Goal: Information Seeking & Learning: Learn about a topic

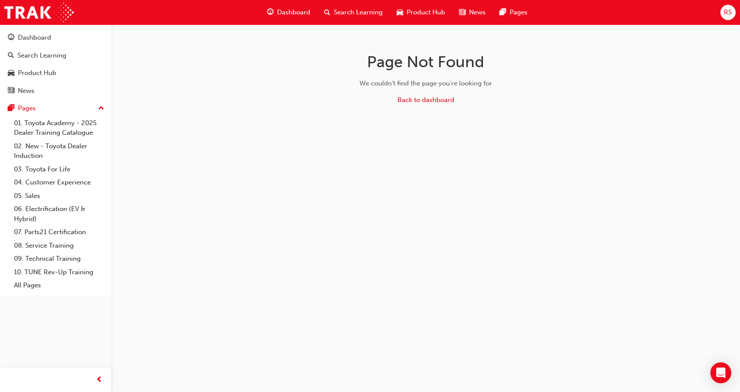
click at [300, 16] on span "Dashboard" at bounding box center [293, 12] width 33 height 10
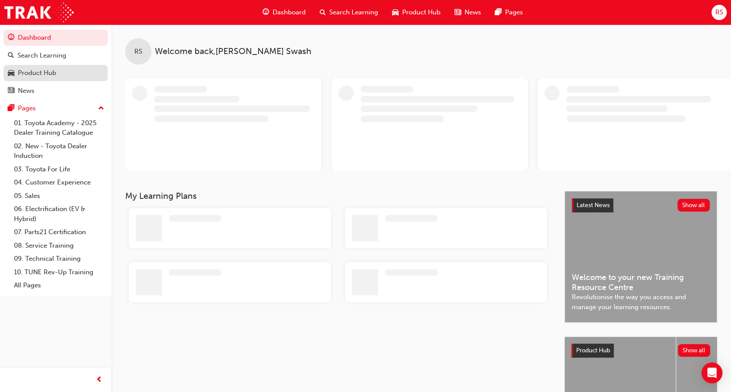
click at [48, 77] on div "Product Hub" at bounding box center [37, 73] width 38 height 10
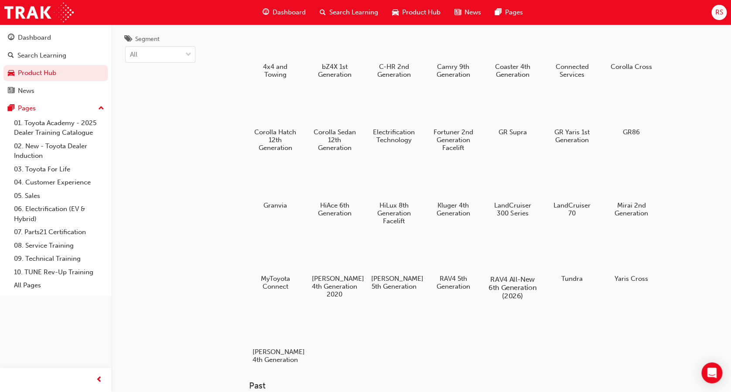
scroll to position [33, 0]
click at [398, 194] on div at bounding box center [394, 180] width 48 height 35
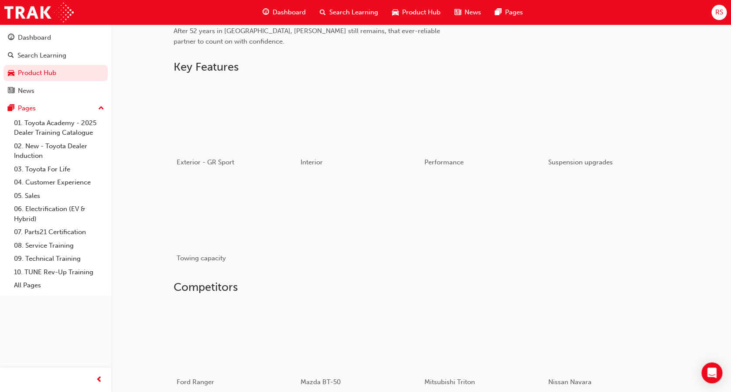
scroll to position [405, 0]
click at [217, 217] on div "button" at bounding box center [235, 213] width 124 height 70
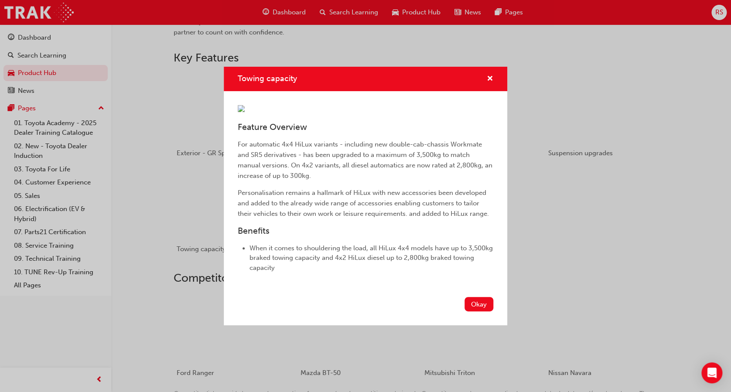
scroll to position [415, 0]
click at [480, 312] on button "Okay" at bounding box center [479, 304] width 29 height 14
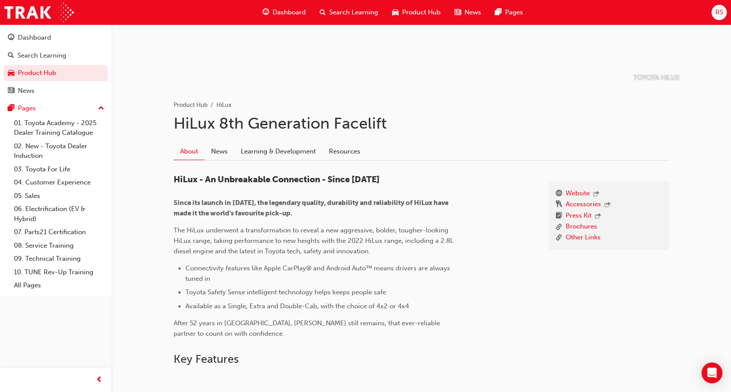
scroll to position [0, 0]
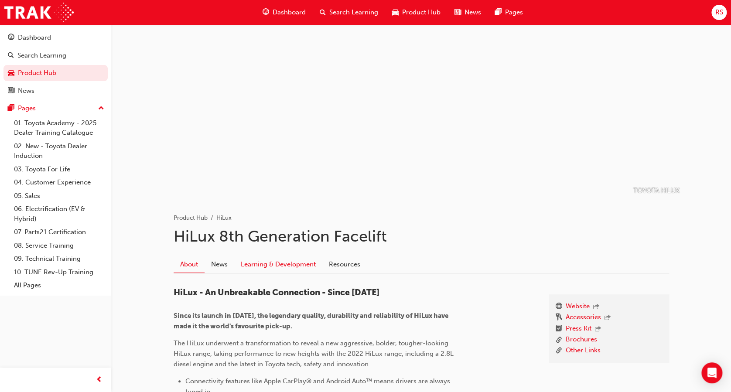
click at [284, 263] on link "Learning & Development" at bounding box center [278, 264] width 88 height 17
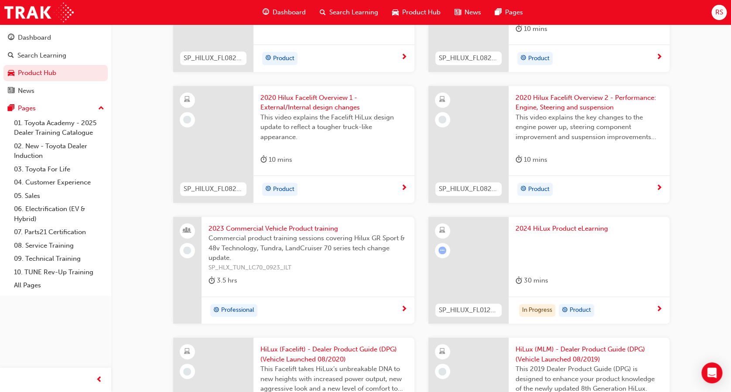
scroll to position [327, 0]
click at [565, 244] on div at bounding box center [589, 249] width 147 height 35
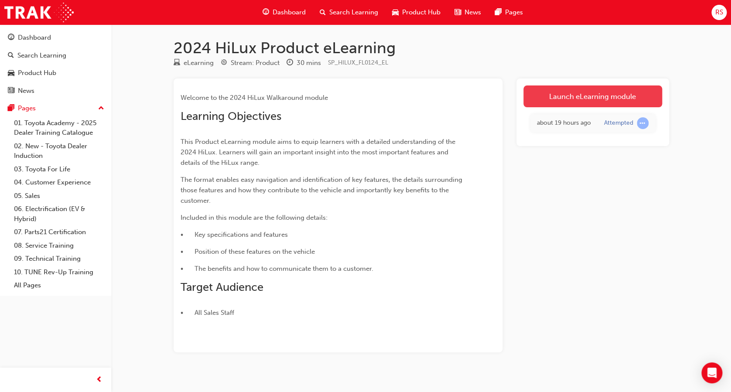
click at [561, 93] on link "Launch eLearning module" at bounding box center [593, 97] width 139 height 22
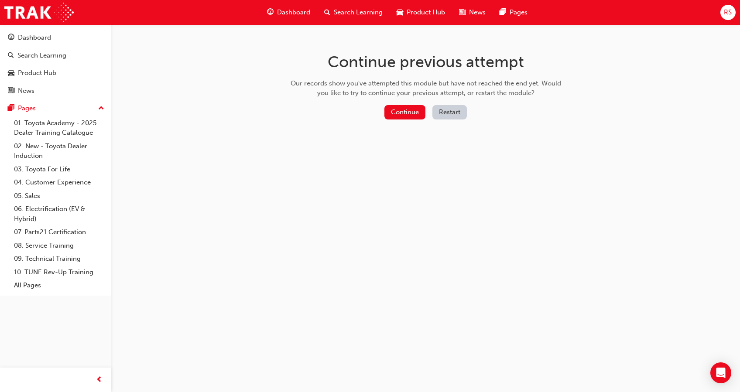
click at [406, 103] on div "Continue previous attempt Our records show you've attempted this module but hav…" at bounding box center [426, 87] width 284 height 127
click at [406, 110] on button "Continue" at bounding box center [404, 112] width 41 height 14
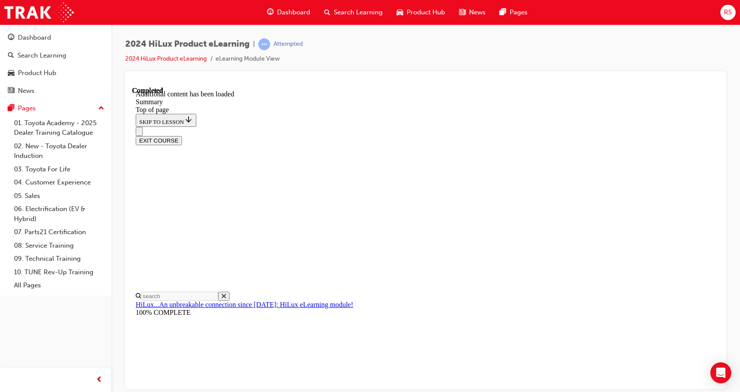
scroll to position [873, 0]
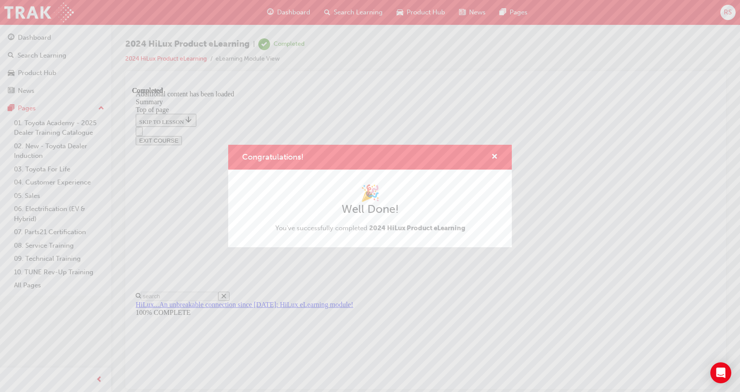
click at [670, 92] on div "Congratulations! 🎉 Well Done! You've successfully completed 2024 HiLux Product …" at bounding box center [370, 196] width 740 height 392
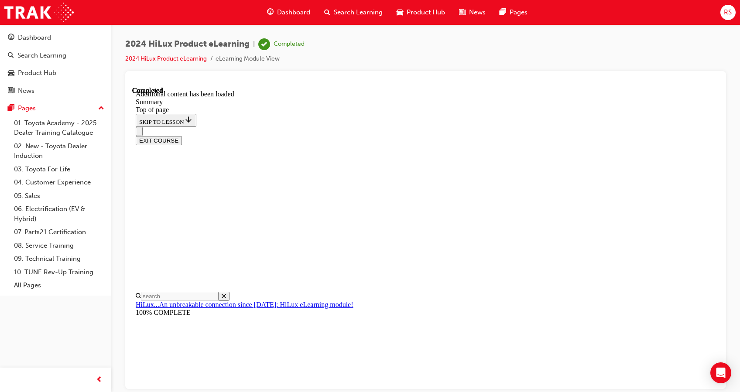
click at [182, 136] on button "EXIT COURSE" at bounding box center [159, 140] width 46 height 9
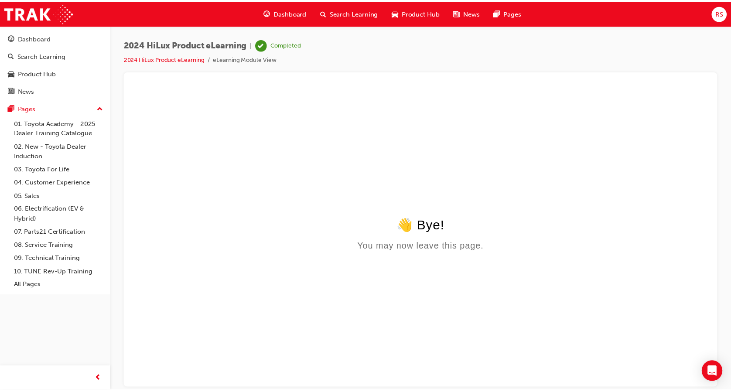
scroll to position [0, 0]
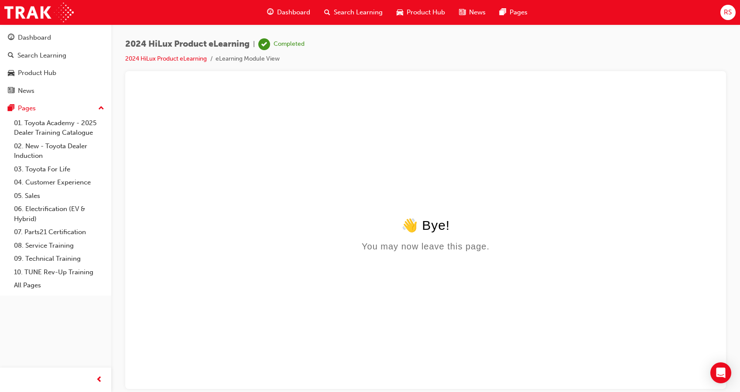
click at [284, 12] on span "Dashboard" at bounding box center [293, 12] width 33 height 10
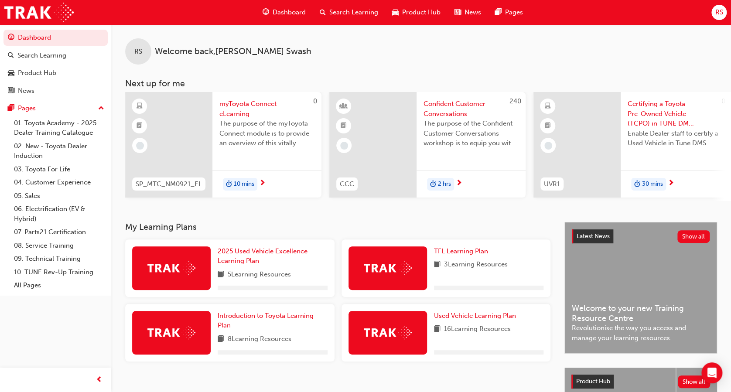
click at [402, 10] on span "Product Hub" at bounding box center [421, 12] width 38 height 10
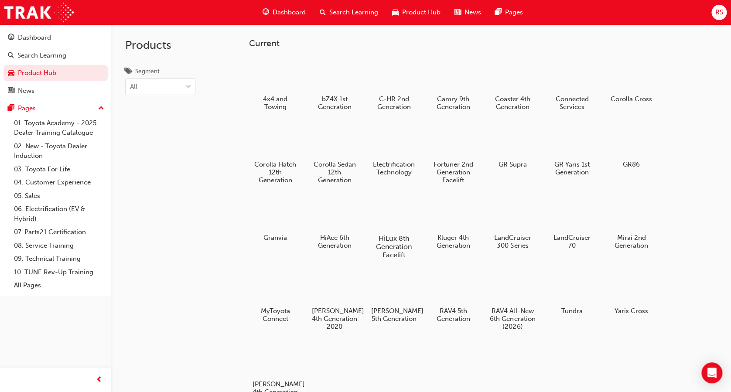
click at [394, 209] on div at bounding box center [394, 213] width 48 height 35
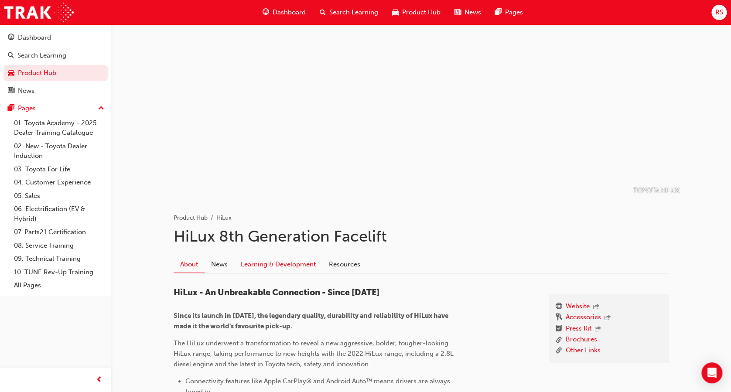
click at [292, 259] on link "Learning & Development" at bounding box center [278, 264] width 88 height 17
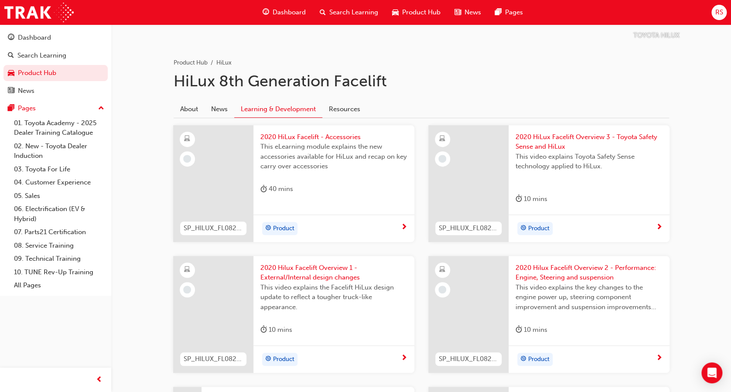
scroll to position [154, 0]
